Goal: Task Accomplishment & Management: Manage account settings

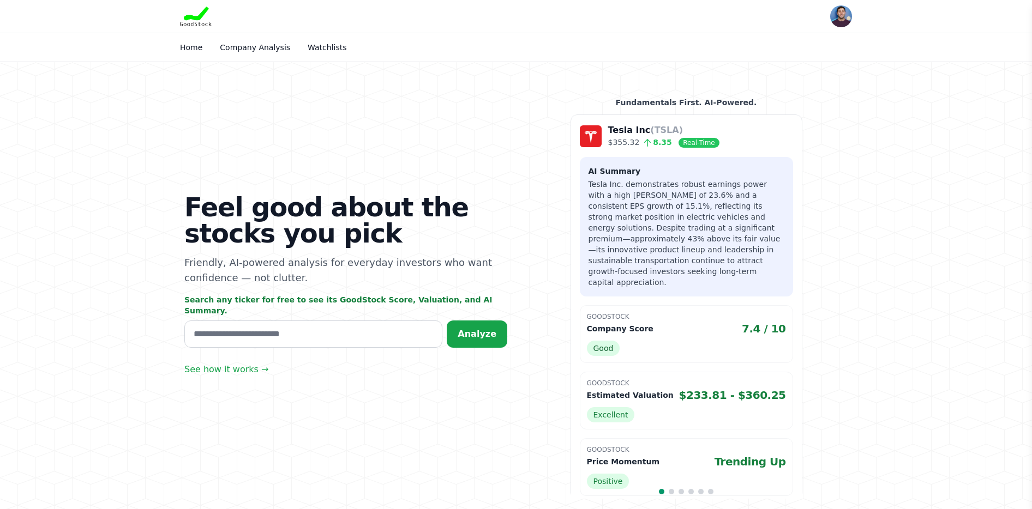
click at [261, 40] on div "Home Company Analysis Watchlists" at bounding box center [348, 48] width 336 height 20
click at [264, 50] on link "Company Analysis" at bounding box center [255, 47] width 70 height 9
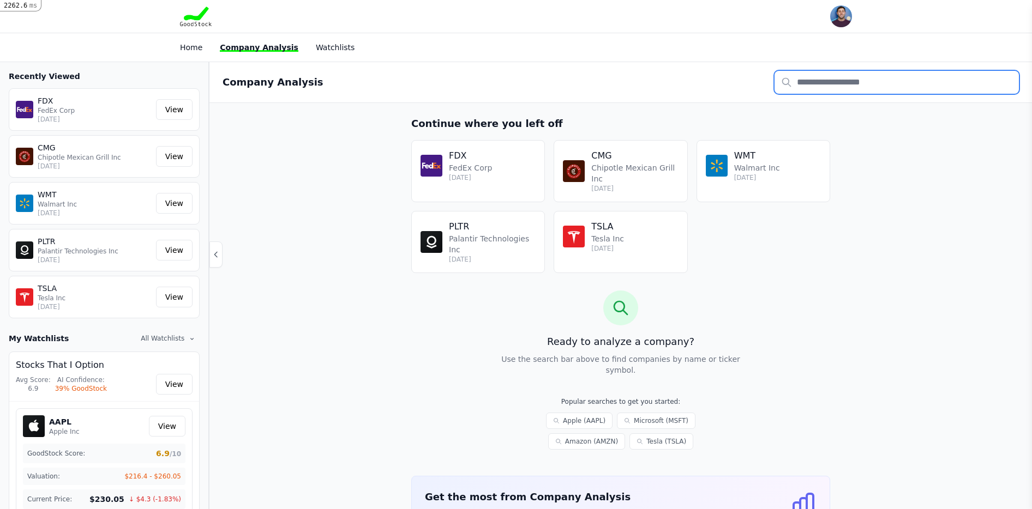
click at [843, 80] on input "text" at bounding box center [896, 82] width 244 height 23
type input "**"
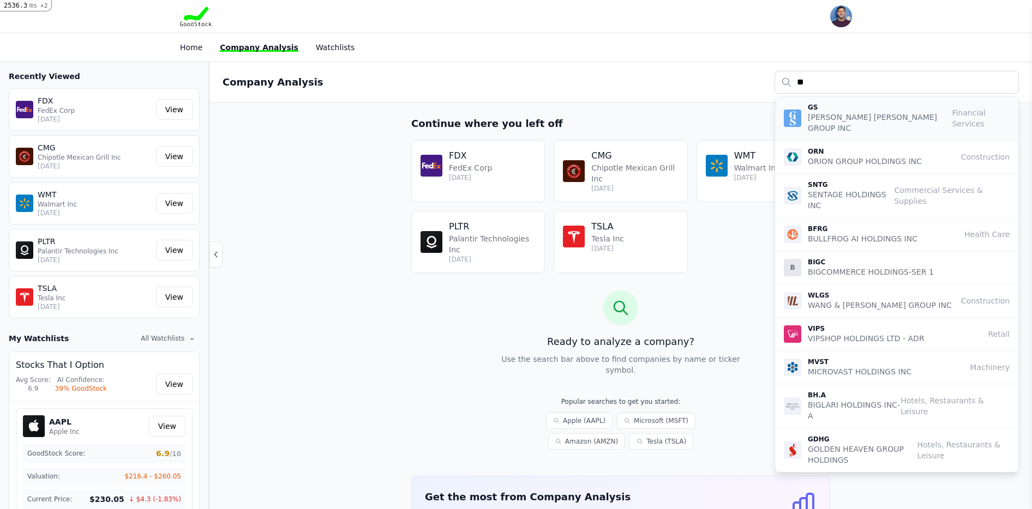
click at [873, 112] on p "GOLDMAN SACHS GROUP INC" at bounding box center [879, 123] width 144 height 22
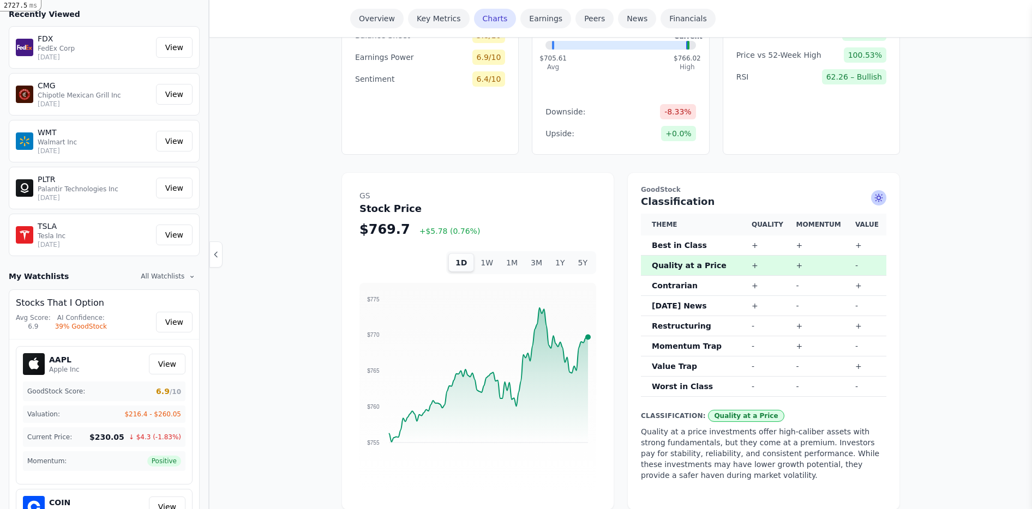
scroll to position [532, 0]
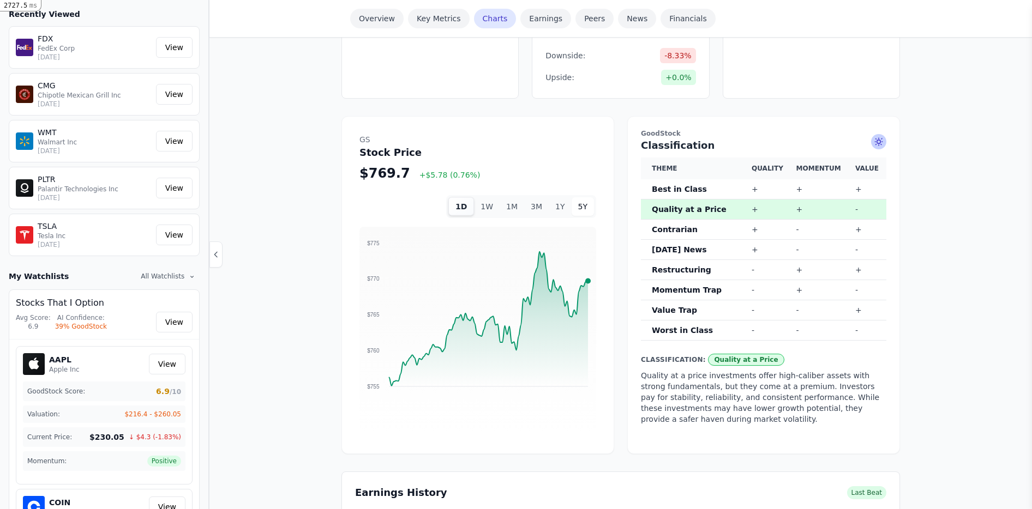
click at [585, 214] on button "5Y" at bounding box center [582, 206] width 22 height 19
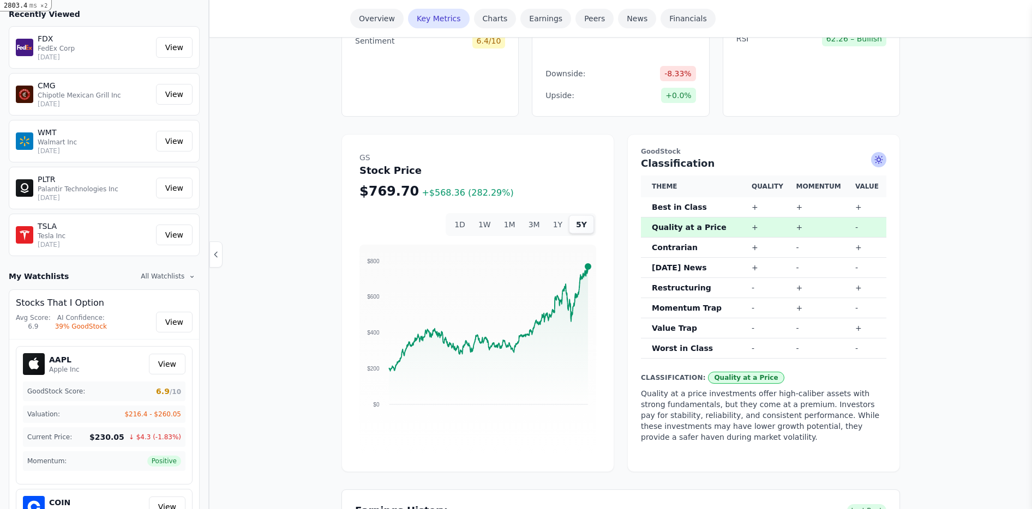
scroll to position [0, 0]
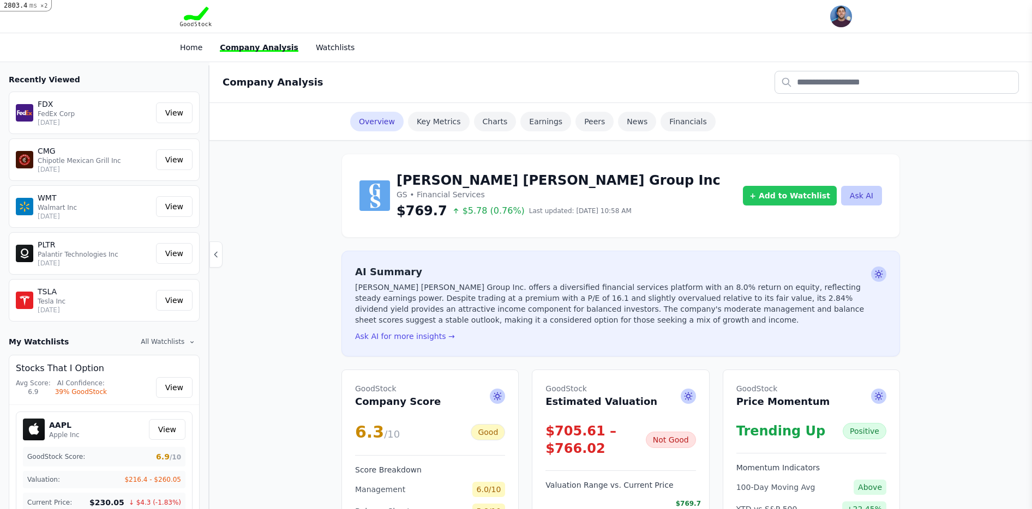
click at [785, 196] on button "+ Add to Watchlist" at bounding box center [790, 196] width 94 height 20
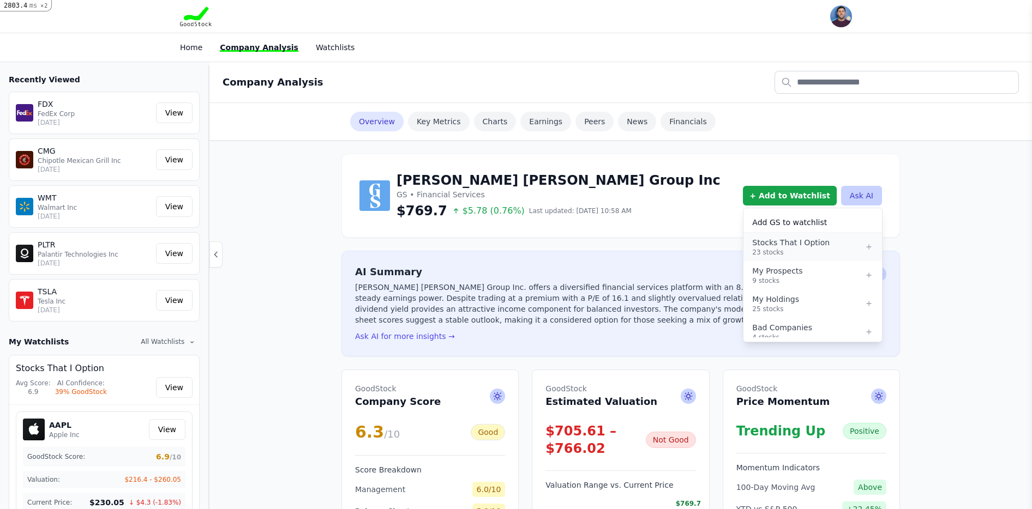
click at [814, 242] on div "Stocks That I Option" at bounding box center [808, 242] width 112 height 11
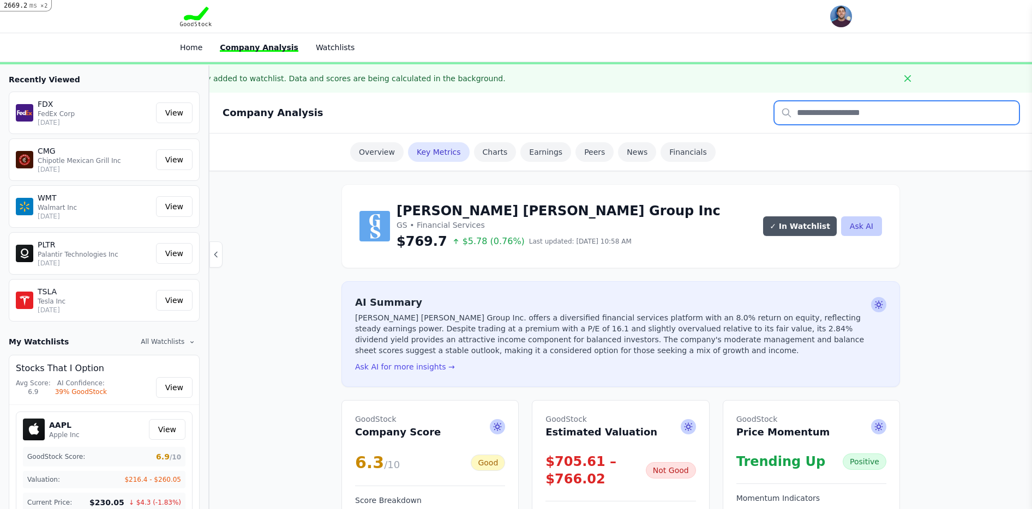
click at [818, 117] on input "text" at bounding box center [896, 112] width 244 height 23
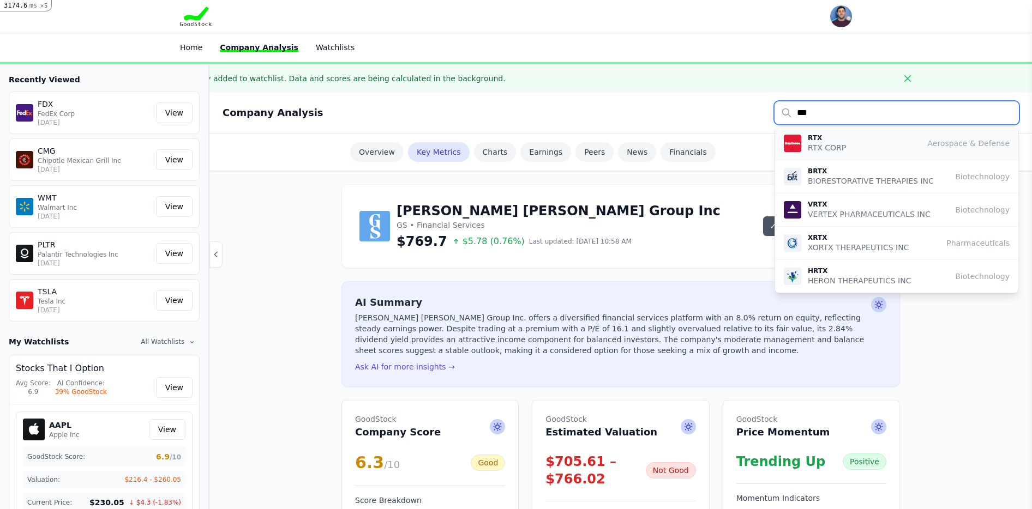
type input "***"
click at [843, 147] on p "RTX CORP" at bounding box center [826, 147] width 38 height 11
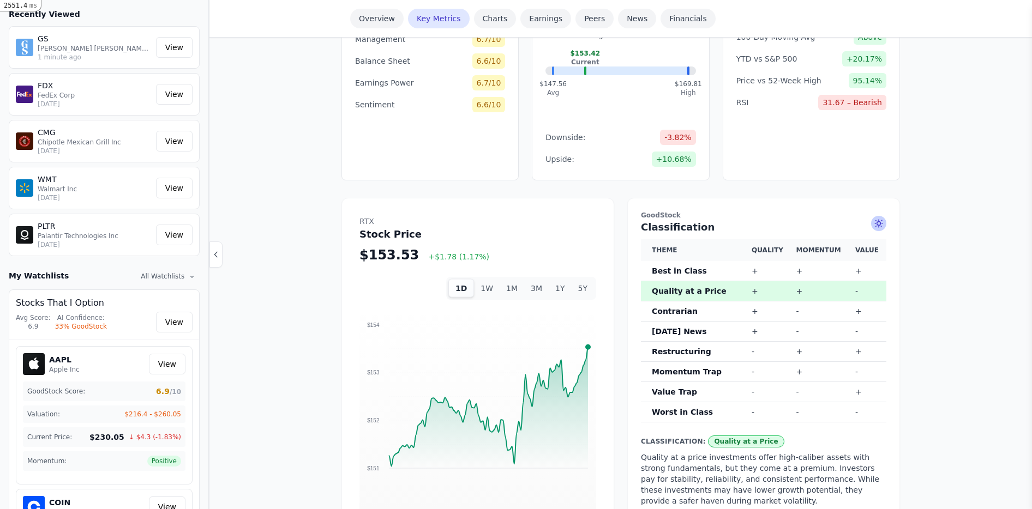
scroll to position [409, 0]
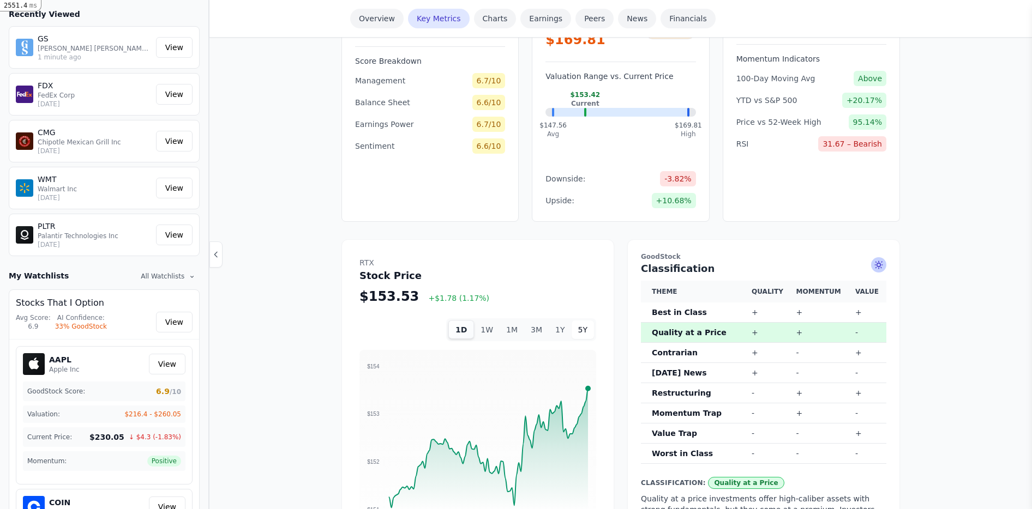
click at [584, 325] on button "5Y" at bounding box center [582, 330] width 22 height 19
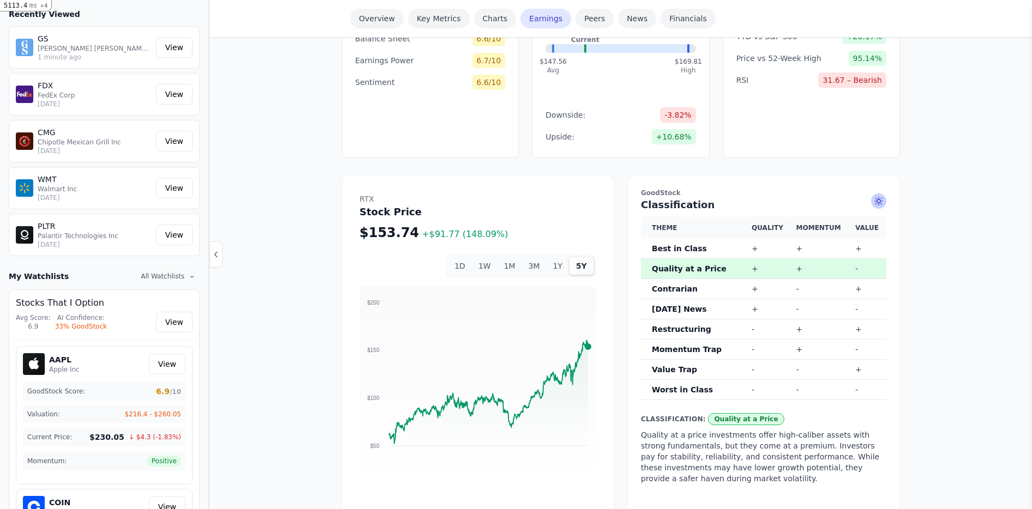
scroll to position [0, 0]
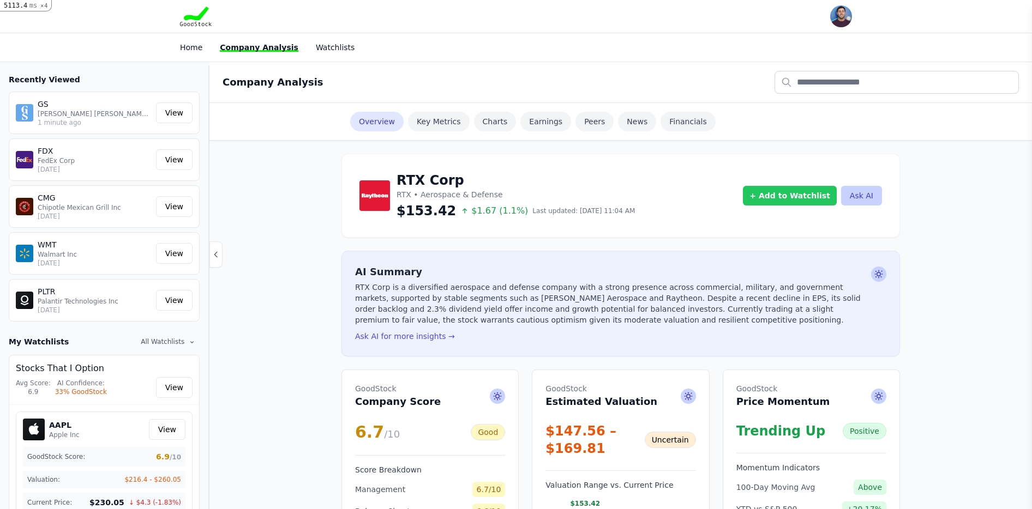
click at [813, 193] on button "+ Add to Watchlist" at bounding box center [790, 196] width 94 height 20
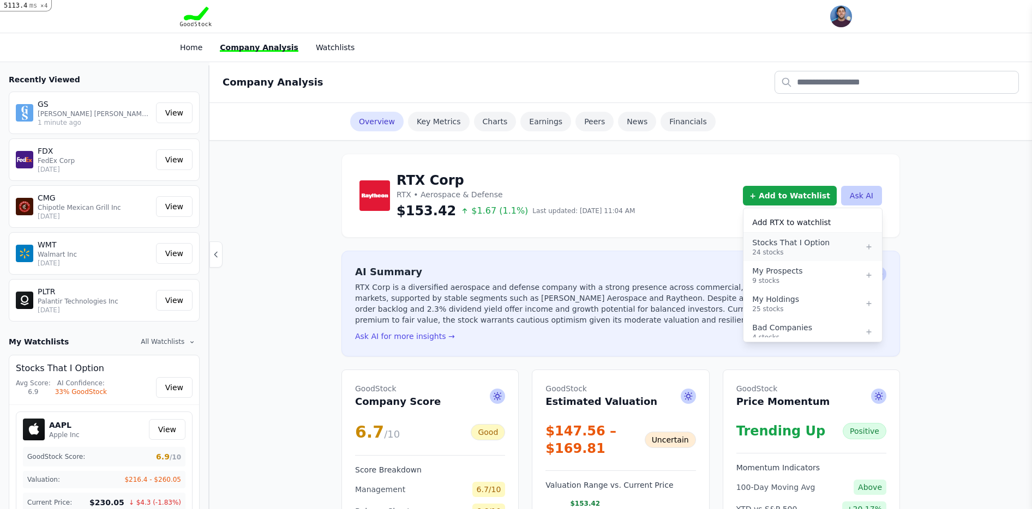
click at [811, 242] on div "Stocks That I Option" at bounding box center [808, 242] width 112 height 11
